Goal: Information Seeking & Learning: Find specific fact

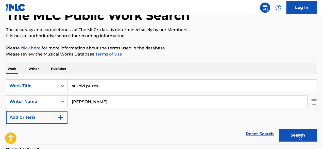
click at [92, 84] on input "stupid prizes" at bounding box center [193, 86] width 250 height 12
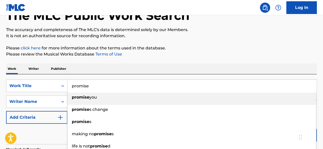
type input "promise"
click at [86, 74] on div "SearchWithCriteria16481f71-d12b-406e-a297-1ea2af0179ed Work Title promise promi…" at bounding box center [161, 109] width 311 height 70
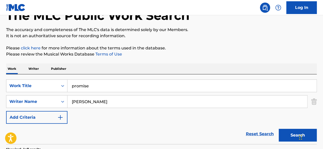
click at [88, 101] on input "[PERSON_NAME]" at bounding box center [188, 101] width 240 height 12
type input "cornell"
click at [279, 129] on button "Search" at bounding box center [298, 135] width 38 height 13
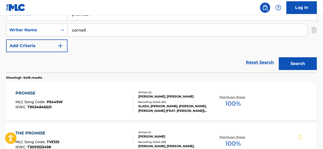
scroll to position [105, 0]
click at [172, 108] on div "SLASH, [PERSON_NAME], [PERSON_NAME], [PERSON_NAME] [FEAT. [PERSON_NAME]], [PERS…" at bounding box center [172, 107] width 69 height 9
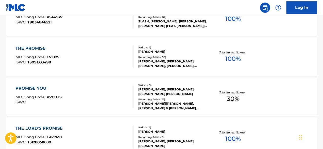
scroll to position [189, 0]
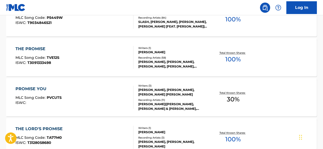
click at [166, 62] on div "[PERSON_NAME], [PERSON_NAME], [PERSON_NAME], [PERSON_NAME], [PERSON_NAME]" at bounding box center [172, 63] width 69 height 9
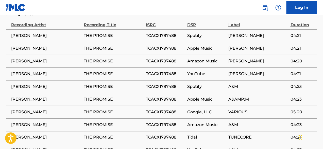
scroll to position [350, 0]
